Goal: Information Seeking & Learning: Learn about a topic

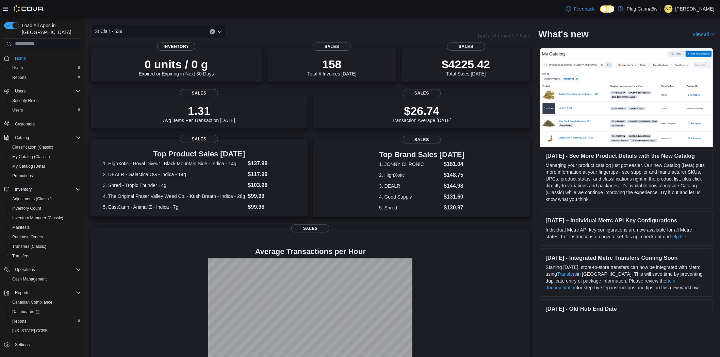
scroll to position [38, 0]
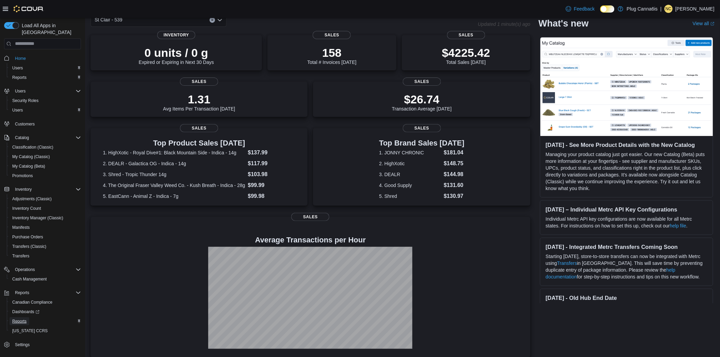
click at [14, 319] on span "Reports" at bounding box center [19, 321] width 14 height 5
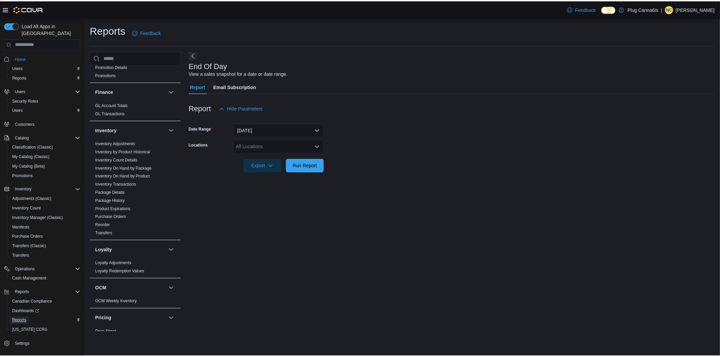
scroll to position [369, 0]
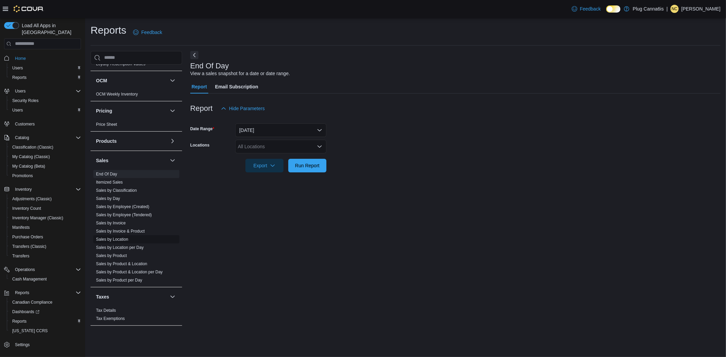
click at [119, 236] on span "Sales by Location" at bounding box center [136, 239] width 86 height 8
click at [123, 240] on link "Sales by Location" at bounding box center [112, 239] width 32 height 5
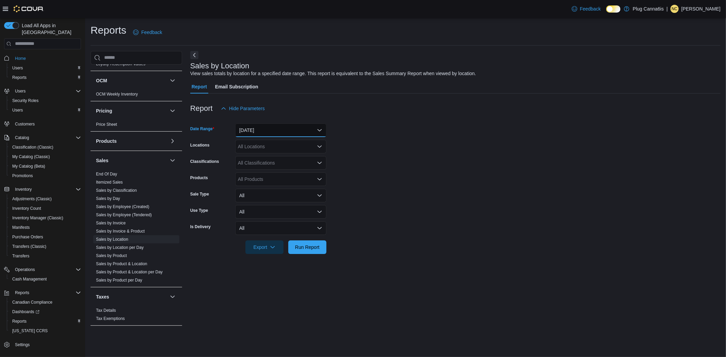
click at [266, 131] on button "Yesterday" at bounding box center [280, 131] width 91 height 14
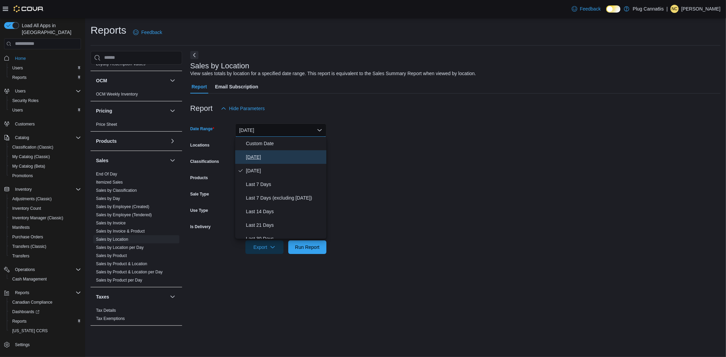
click at [255, 155] on span "Today" at bounding box center [285, 157] width 78 height 8
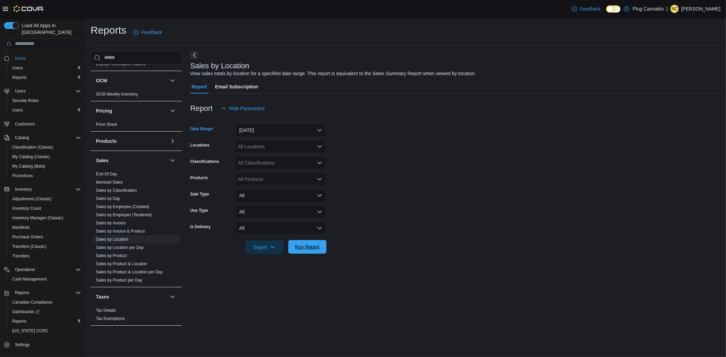
click at [306, 249] on span "Run Report" at bounding box center [307, 247] width 25 height 7
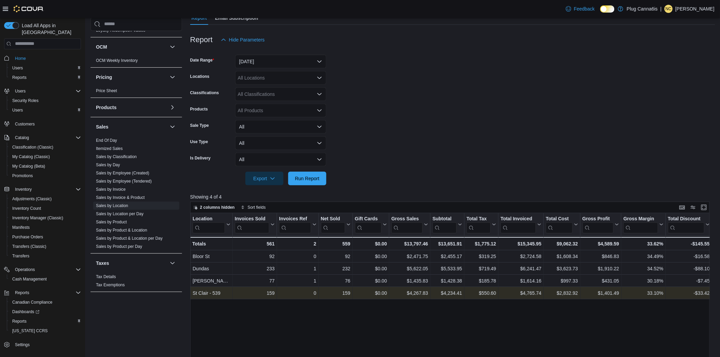
scroll to position [76, 0]
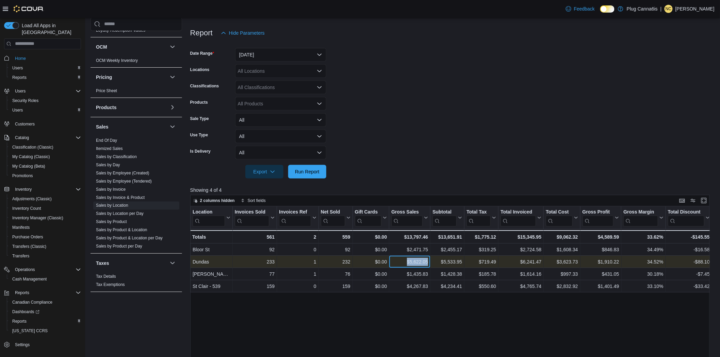
drag, startPoint x: 430, startPoint y: 262, endPoint x: 407, endPoint y: 264, distance: 23.2
click at [407, 264] on div "$5,622.05 - Gross Sales, column 6, row 2" at bounding box center [409, 262] width 41 height 12
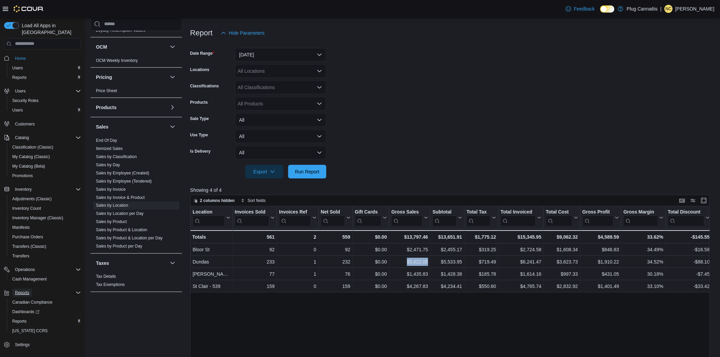
click at [21, 290] on span "Reports" at bounding box center [22, 292] width 14 height 5
click at [6, 289] on span "Reports" at bounding box center [42, 293] width 77 height 8
click at [16, 319] on span "Reports" at bounding box center [19, 321] width 14 height 5
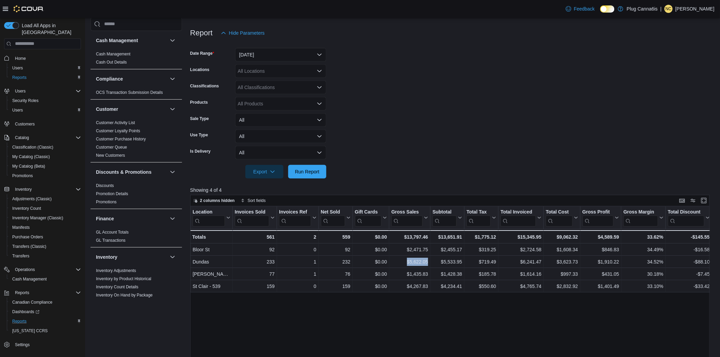
click at [106, 53] on link "Cash Management" at bounding box center [113, 53] width 34 height 5
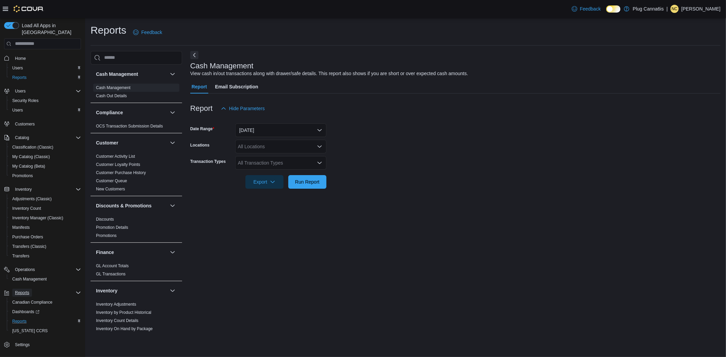
click at [24, 290] on span "Reports" at bounding box center [22, 292] width 14 height 5
click at [31, 308] on span "Dashboards" at bounding box center [25, 312] width 27 height 8
click at [26, 277] on span "Cash Management" at bounding box center [29, 279] width 34 height 5
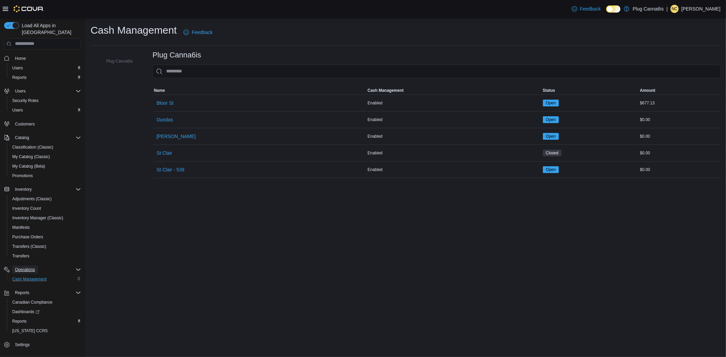
click at [22, 267] on span "Operations" at bounding box center [25, 269] width 20 height 5
click at [21, 75] on span "Reports" at bounding box center [19, 77] width 14 height 5
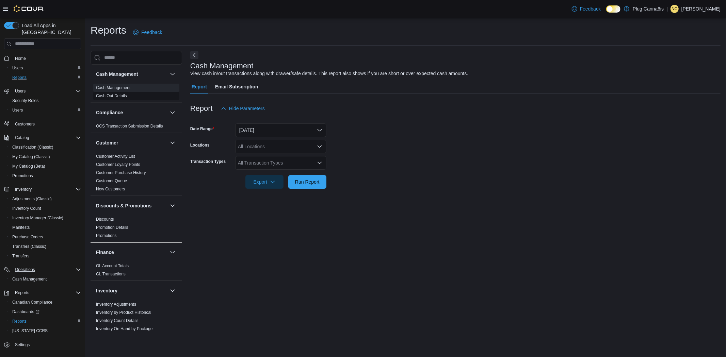
click at [116, 94] on link "Cash Out Details" at bounding box center [111, 96] width 31 height 5
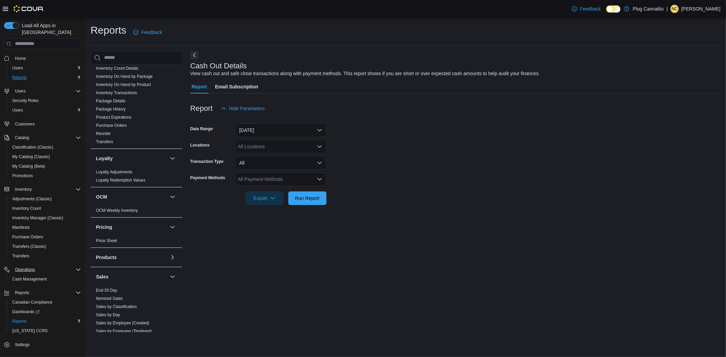
scroll to position [264, 0]
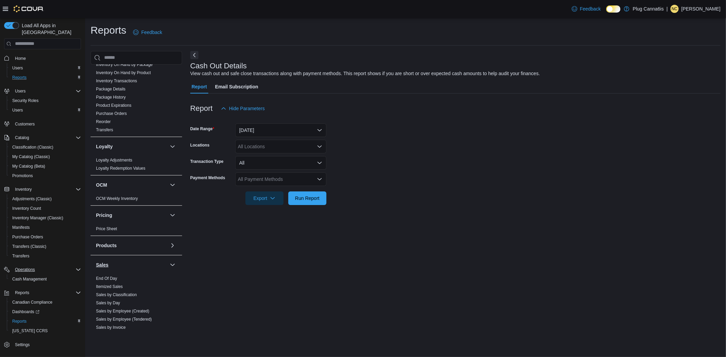
click at [105, 264] on h3 "Sales" at bounding box center [102, 265] width 13 height 7
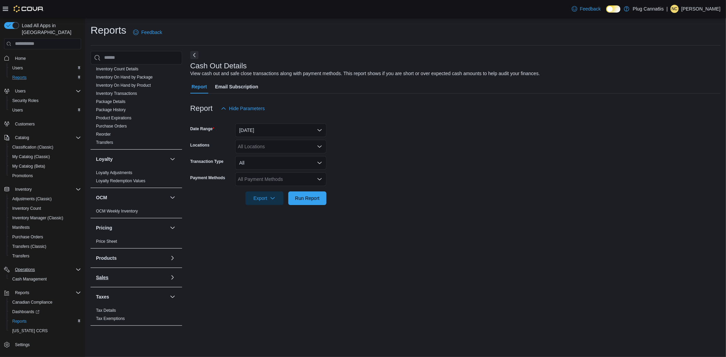
scroll to position [252, 0]
click at [106, 276] on h3 "Sales" at bounding box center [102, 277] width 13 height 7
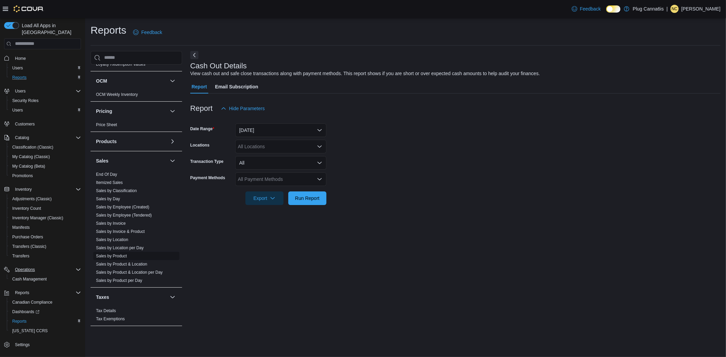
scroll to position [369, 0]
click at [4, 2] on div at bounding box center [23, 9] width 41 height 18
click at [5, 8] on icon at bounding box center [5, 8] width 5 height 5
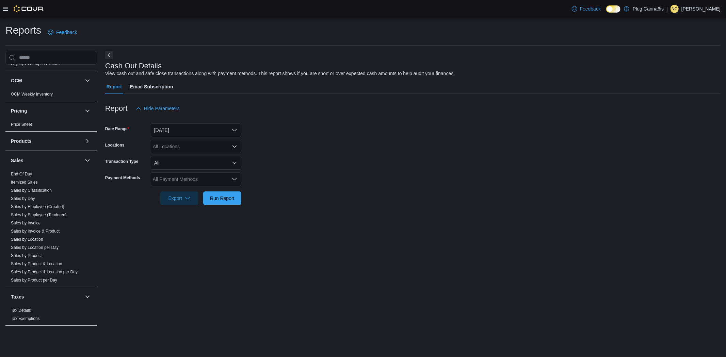
click at [5, 8] on icon at bounding box center [5, 8] width 5 height 5
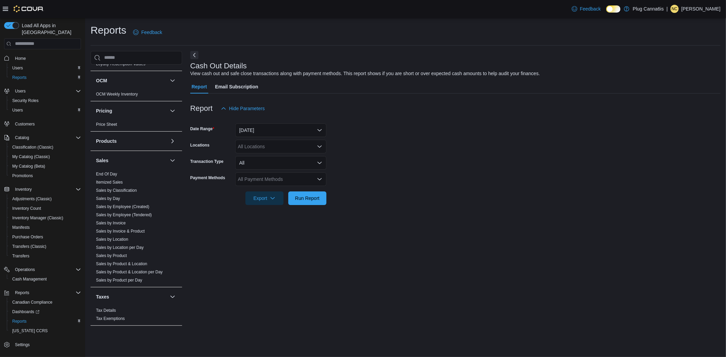
click at [5, 8] on icon at bounding box center [5, 8] width 5 height 5
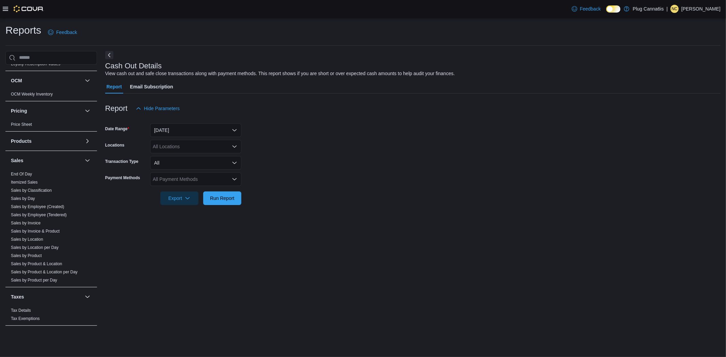
click at [5, 8] on icon at bounding box center [5, 8] width 5 height 5
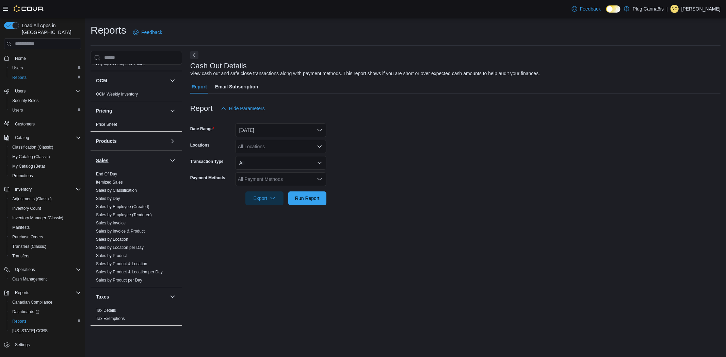
click at [105, 158] on h3 "Sales" at bounding box center [102, 160] width 13 height 7
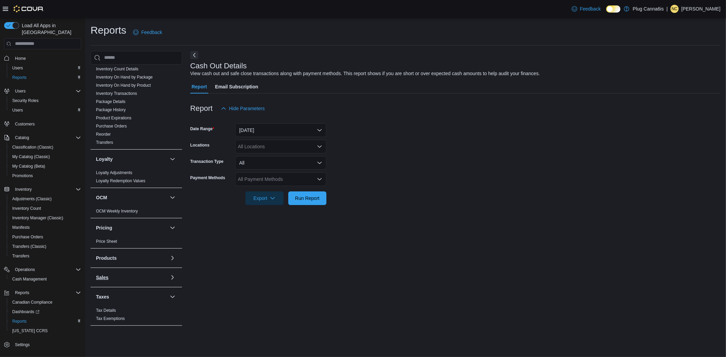
scroll to position [252, 0]
click at [105, 278] on h3 "Sales" at bounding box center [102, 277] width 13 height 7
click at [112, 257] on h3 "Products" at bounding box center [106, 258] width 21 height 7
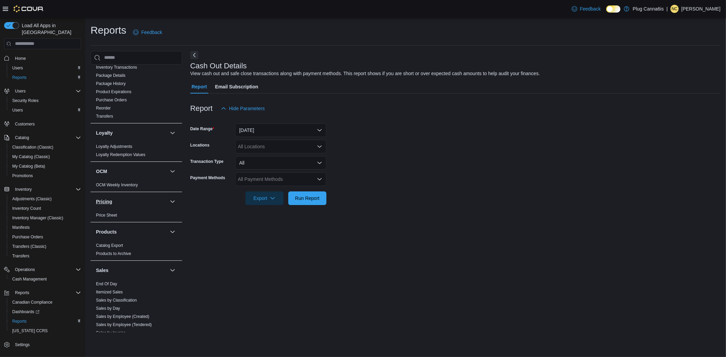
scroll to position [290, 0]
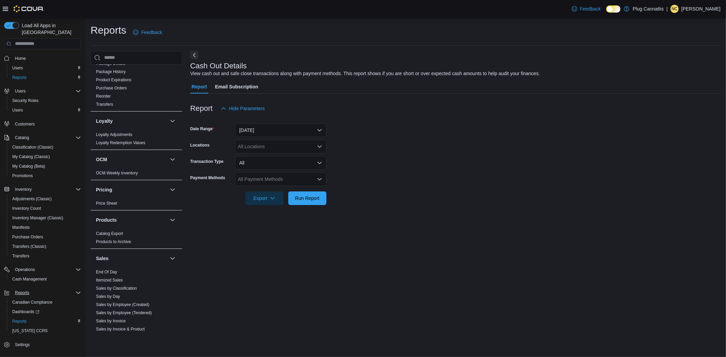
click at [4, 290] on icon "Complex example" at bounding box center [6, 292] width 5 height 5
click at [22, 267] on span "Operations" at bounding box center [25, 269] width 20 height 5
click at [23, 277] on span "Cash Management" at bounding box center [29, 279] width 34 height 5
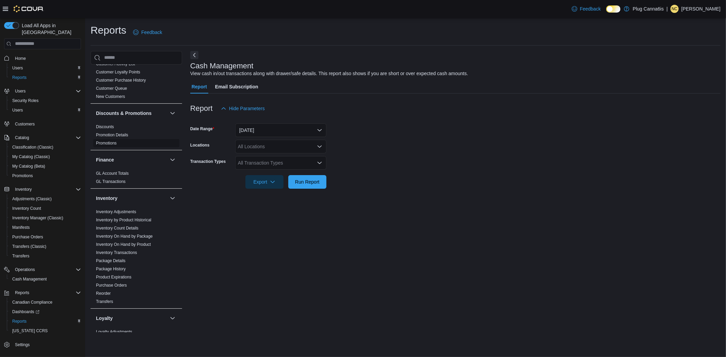
scroll to position [369, 0]
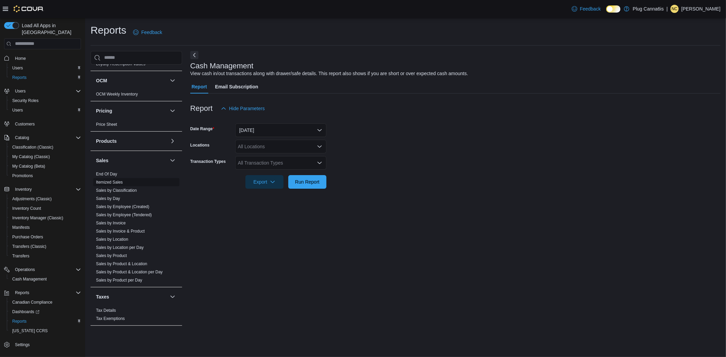
click at [107, 183] on link "Itemized Sales" at bounding box center [109, 182] width 27 height 5
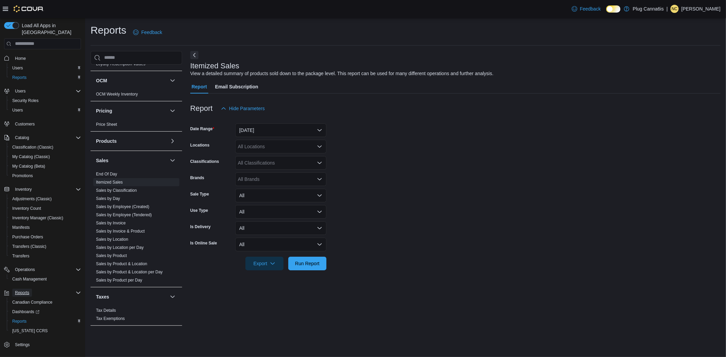
click at [25, 289] on span "Reports" at bounding box center [22, 293] width 14 height 8
click at [25, 288] on button "Reports" at bounding box center [42, 293] width 82 height 10
click at [20, 289] on span "Reports" at bounding box center [22, 293] width 14 height 8
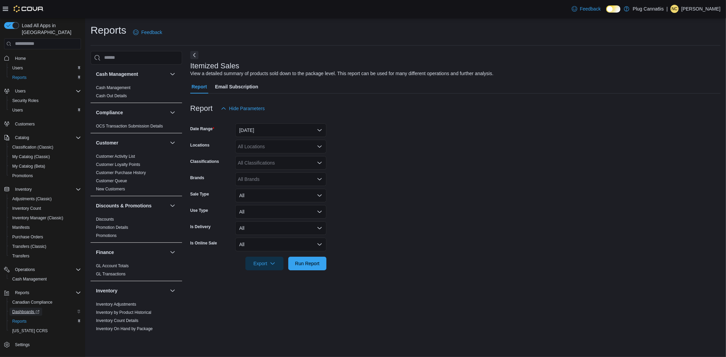
click at [19, 309] on span "Dashboards" at bounding box center [25, 311] width 27 height 5
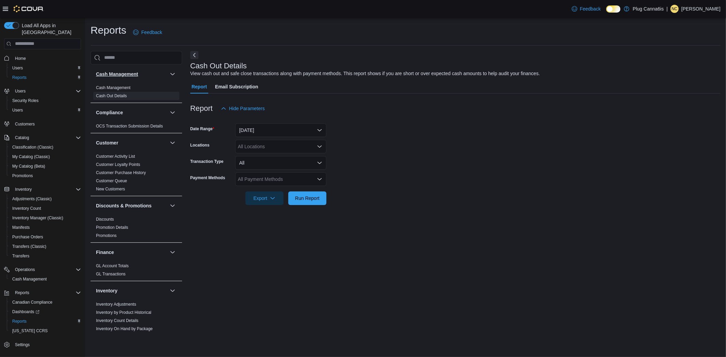
click at [116, 75] on h3 "Cash Management" at bounding box center [117, 74] width 42 height 7
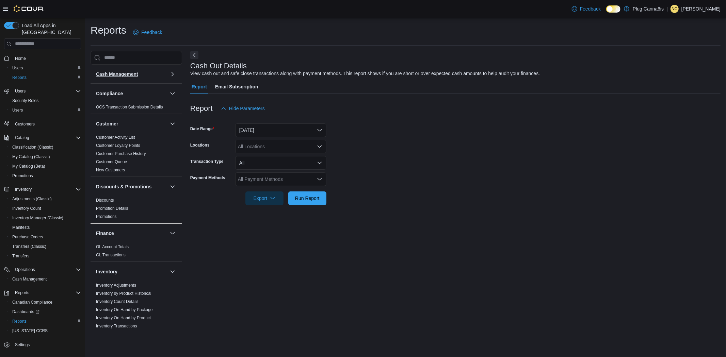
click at [116, 75] on h3 "Cash Management" at bounding box center [117, 74] width 42 height 7
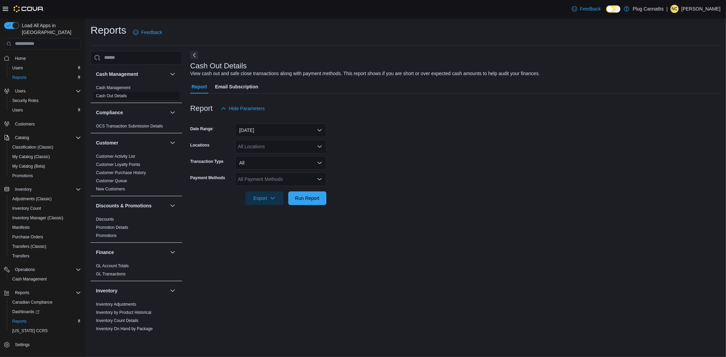
click at [114, 97] on link "Cash Out Details" at bounding box center [111, 96] width 31 height 5
click at [116, 85] on link "Cash Management" at bounding box center [113, 87] width 34 height 5
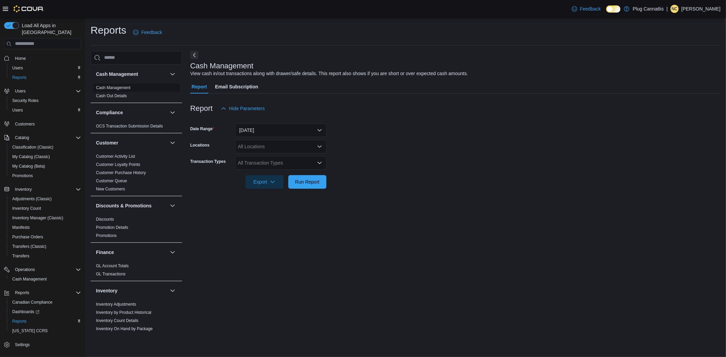
click at [116, 85] on link "Cash Management" at bounding box center [113, 87] width 34 height 5
click at [110, 31] on h1 "Reports" at bounding box center [109, 30] width 36 height 14
click at [198, 58] on div "Cash Management View cash in/out transactions along with drawer/safe details. T…" at bounding box center [455, 192] width 530 height 282
click at [193, 54] on button "Next" at bounding box center [194, 55] width 8 height 8
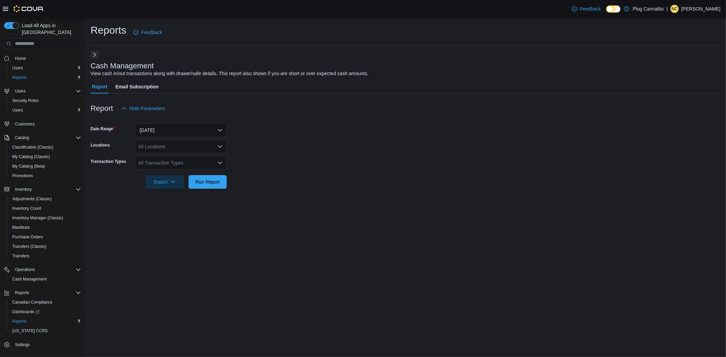
click at [94, 55] on button "Next" at bounding box center [95, 55] width 8 height 8
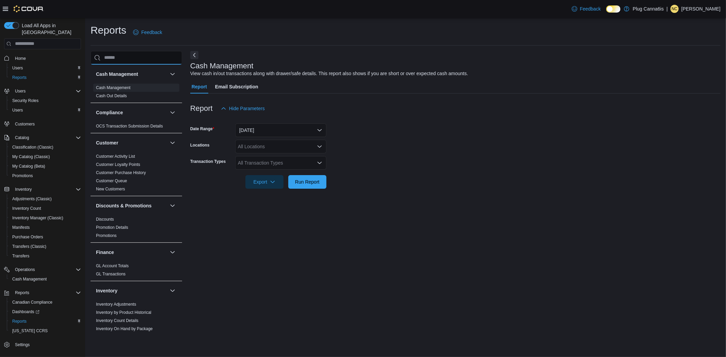
click at [117, 58] on input "search" at bounding box center [137, 58] width 92 height 14
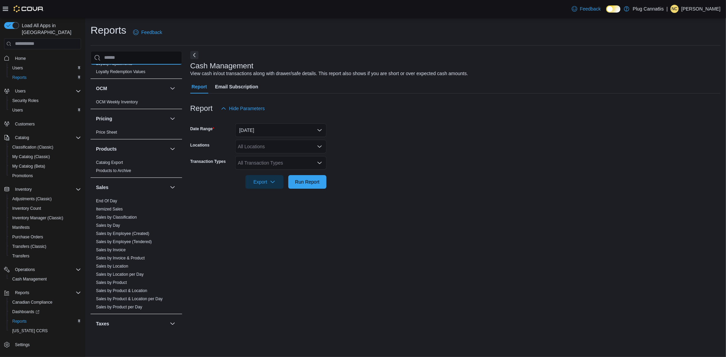
scroll to position [378, 0]
